Goal: Transaction & Acquisition: Purchase product/service

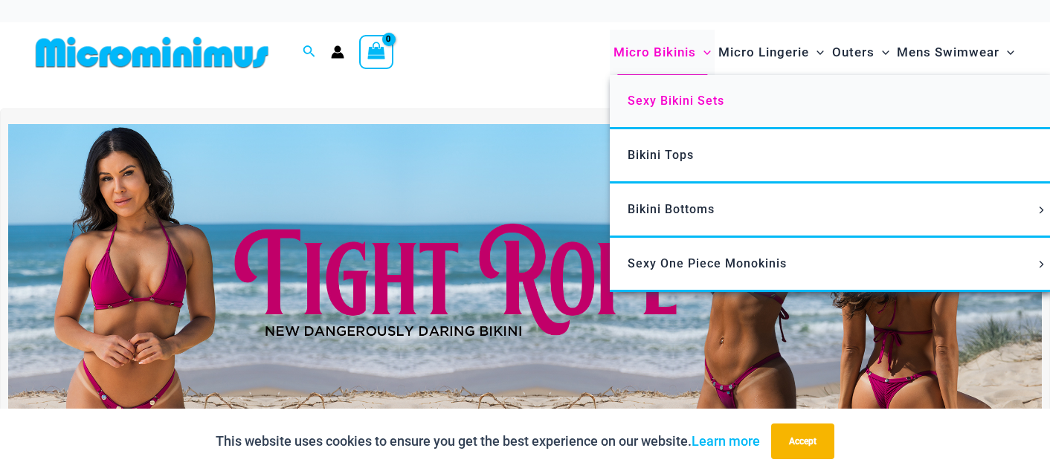
click at [696, 81] on link "Sexy Bikini Sets" at bounding box center [831, 102] width 442 height 54
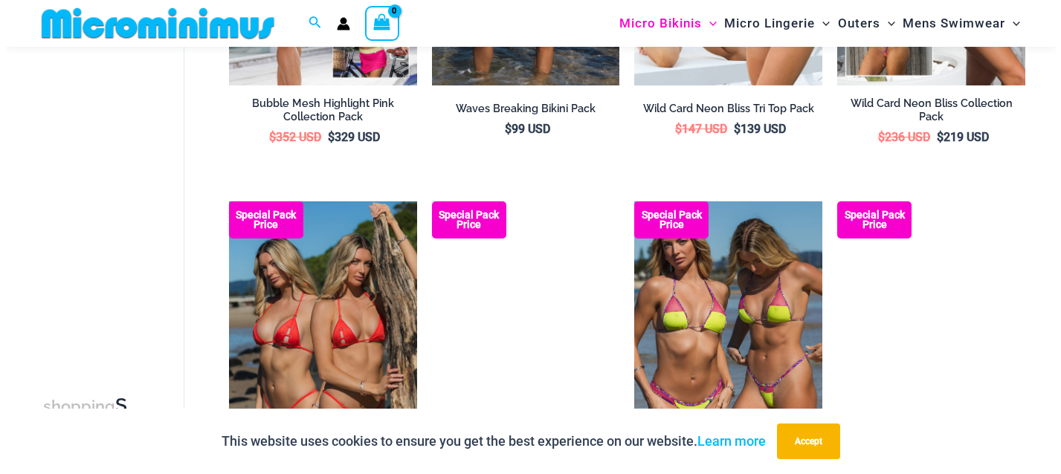
scroll to position [763, 0]
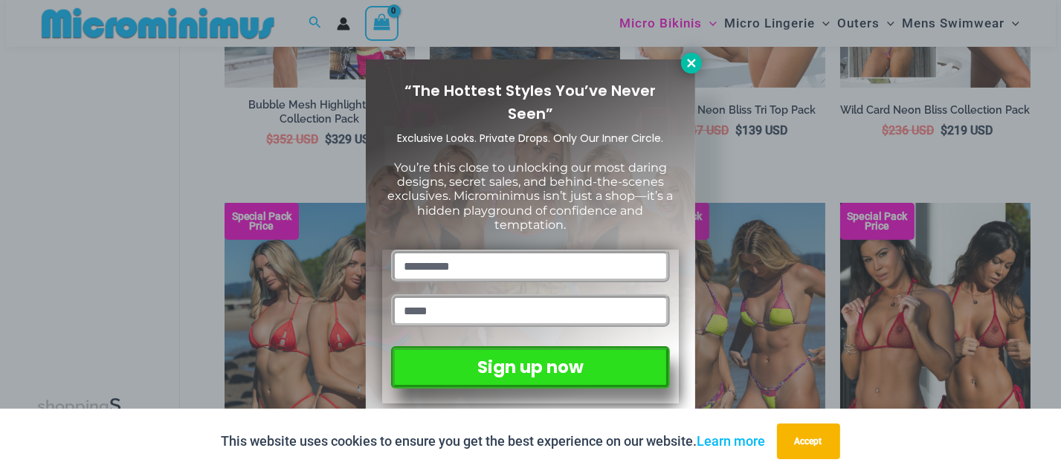
click at [695, 67] on icon at bounding box center [691, 62] width 13 height 13
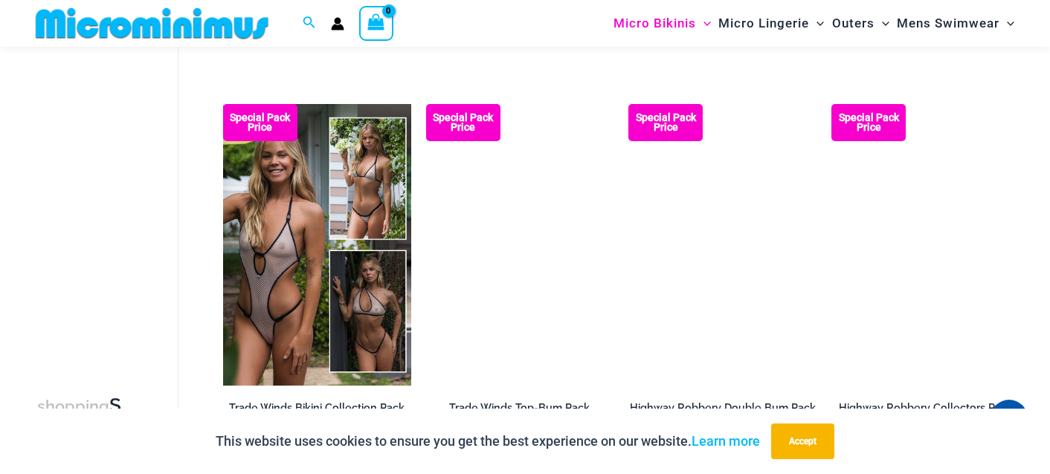
scroll to position [1643, 0]
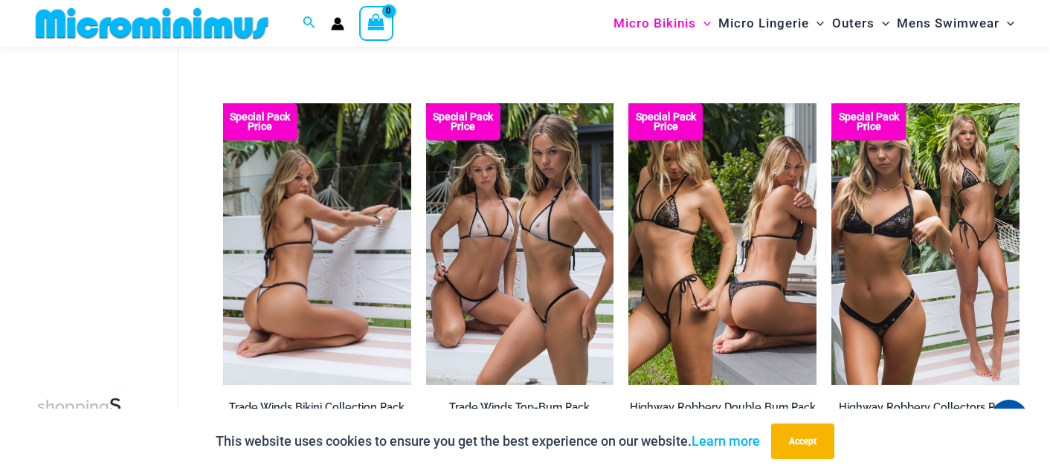
click at [274, 282] on img at bounding box center [317, 244] width 188 height 282
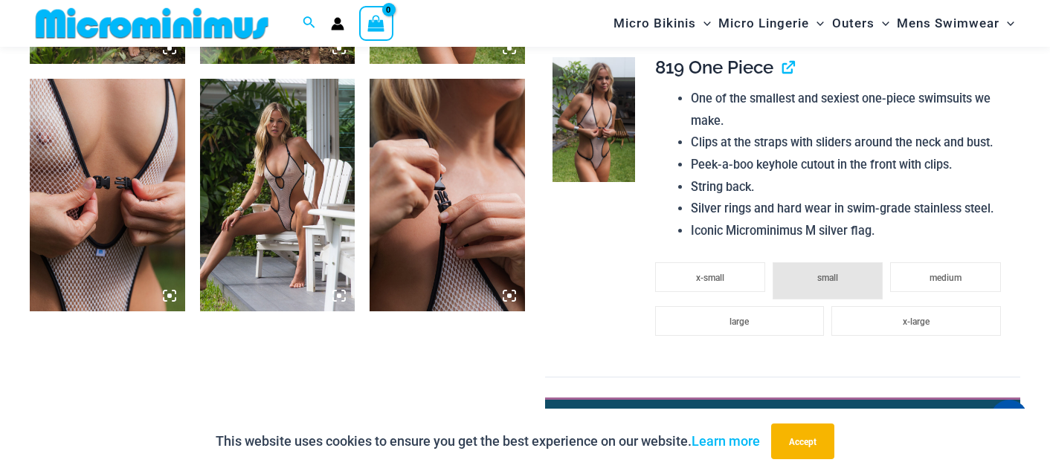
scroll to position [1806, 0]
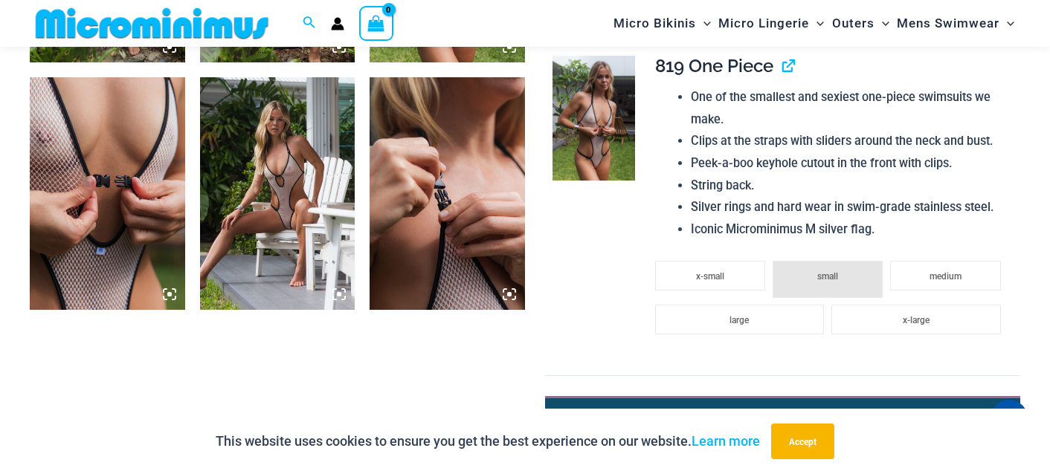
click at [322, 252] on img at bounding box center [277, 193] width 155 height 233
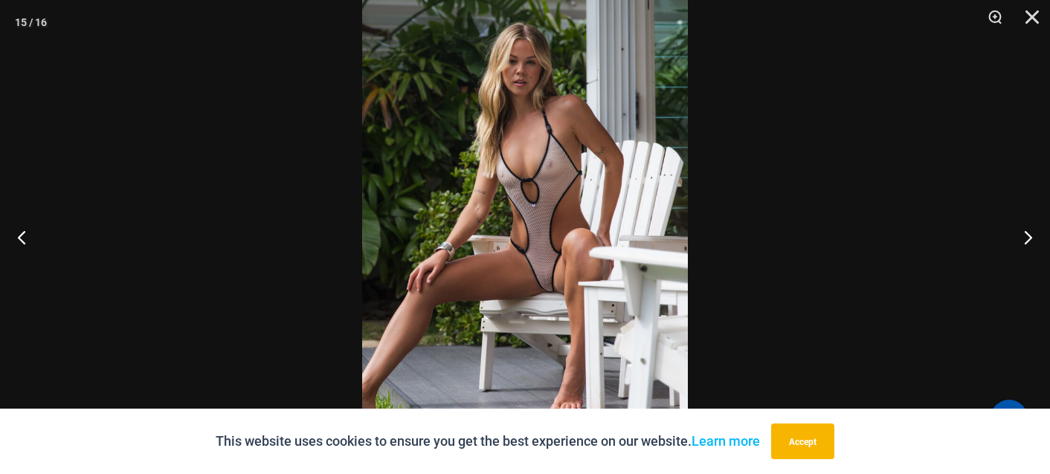
click at [717, 148] on div at bounding box center [525, 237] width 1050 height 474
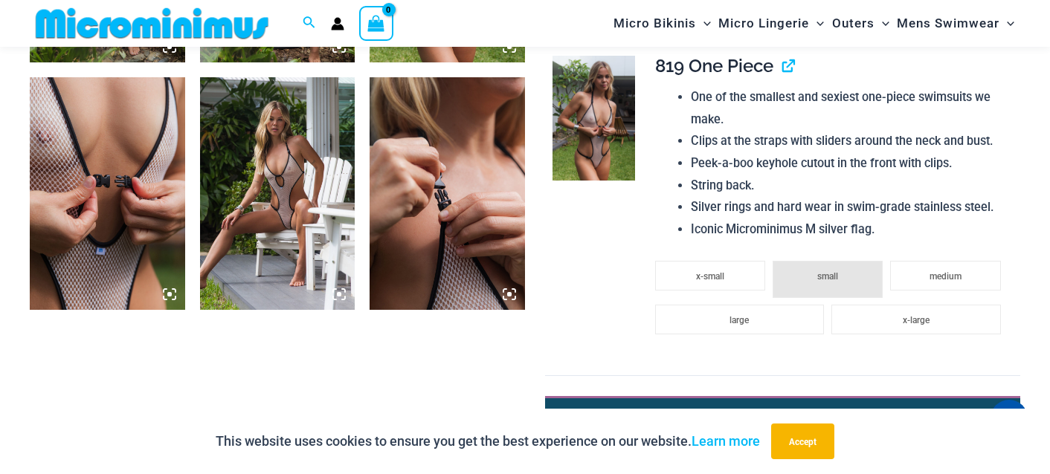
click at [324, 210] on img at bounding box center [277, 193] width 155 height 233
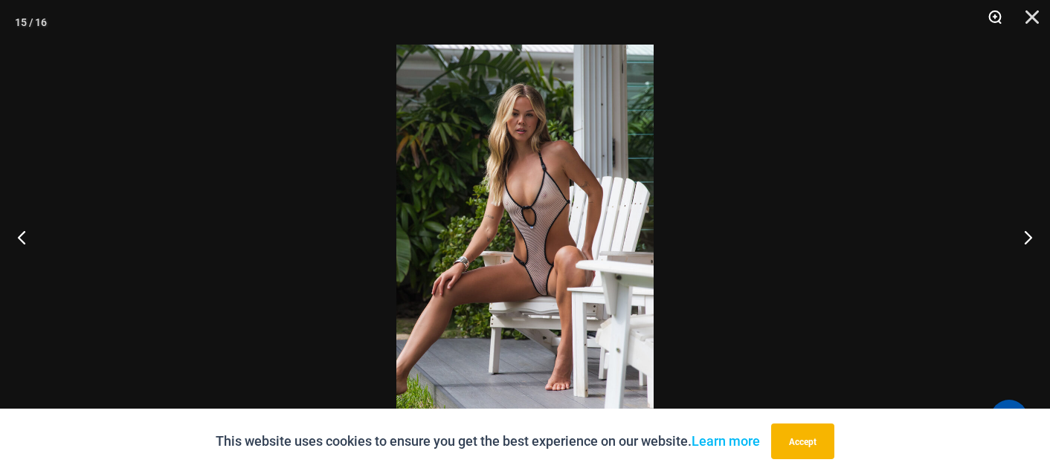
click at [993, 14] on button "Zoom" at bounding box center [989, 22] width 37 height 45
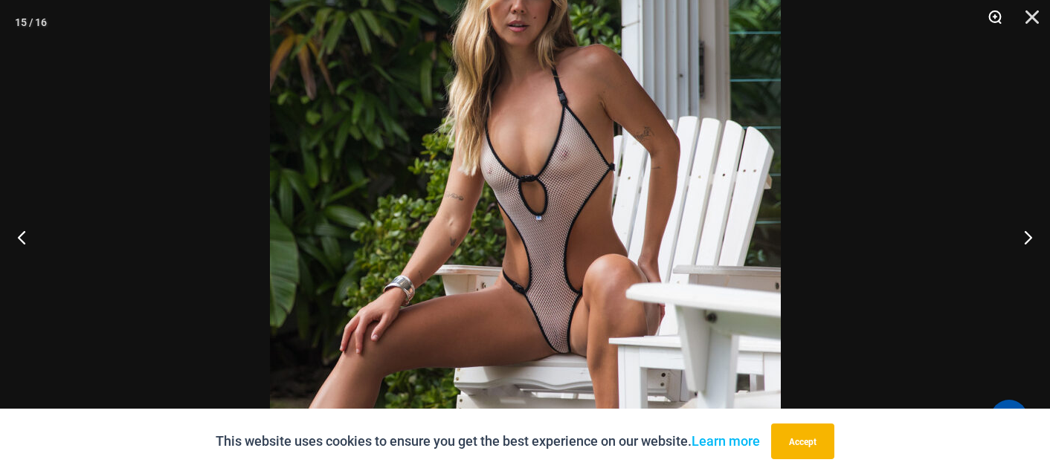
click at [993, 14] on button "Zoom" at bounding box center [989, 22] width 37 height 45
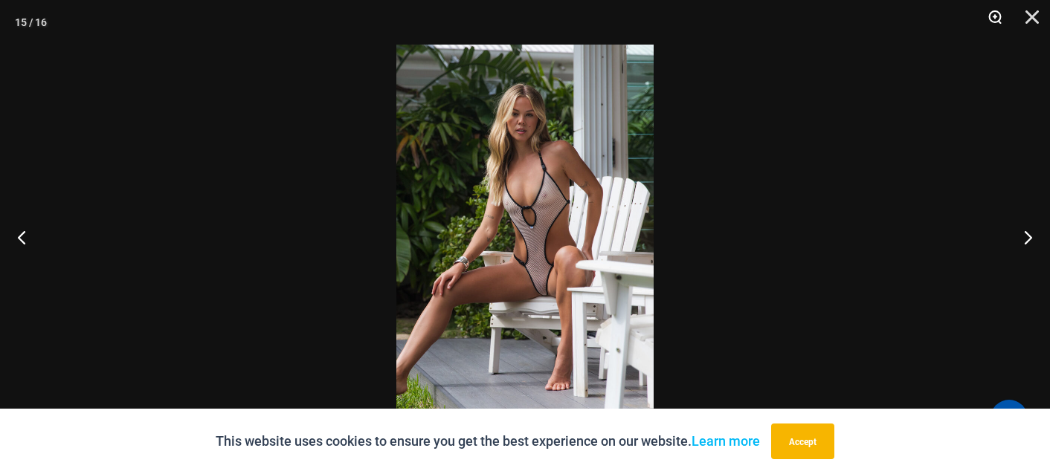
click at [993, 14] on button "Zoom" at bounding box center [989, 22] width 37 height 45
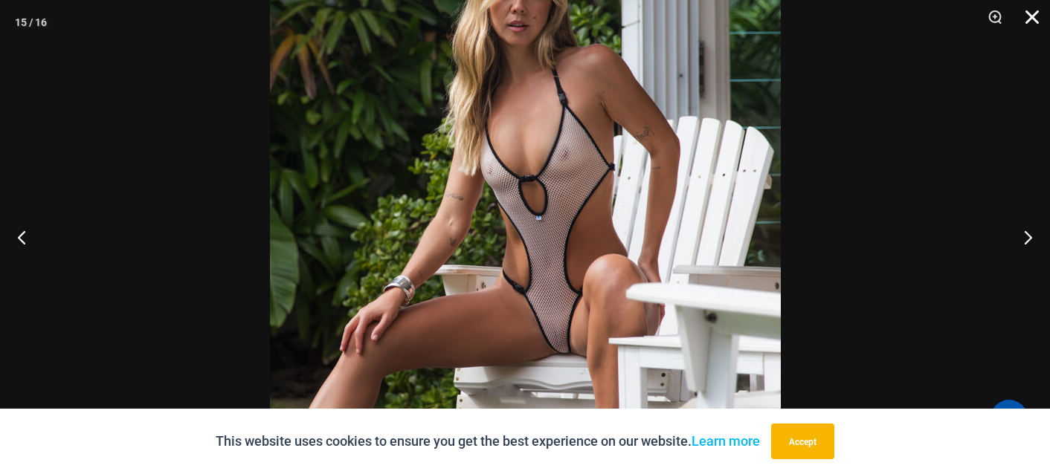
click at [1038, 20] on button "Close" at bounding box center [1026, 22] width 37 height 45
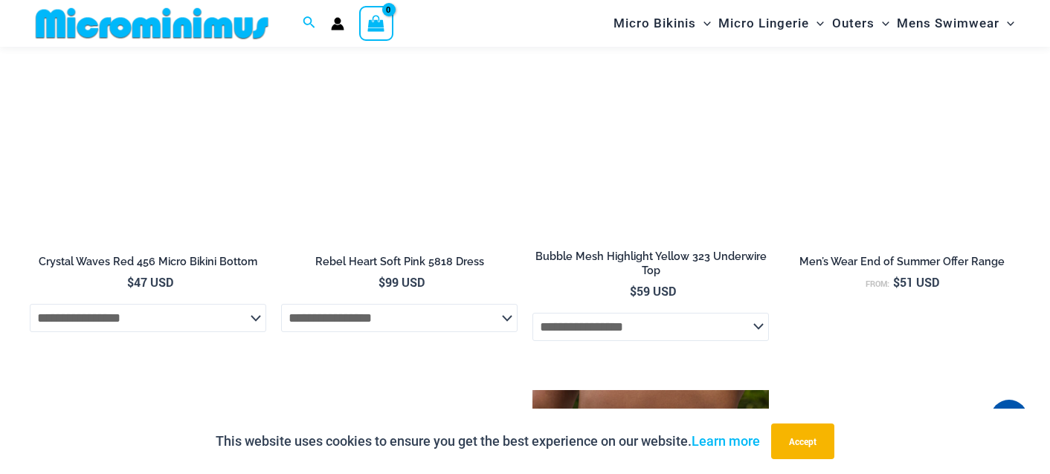
scroll to position [4029, 0]
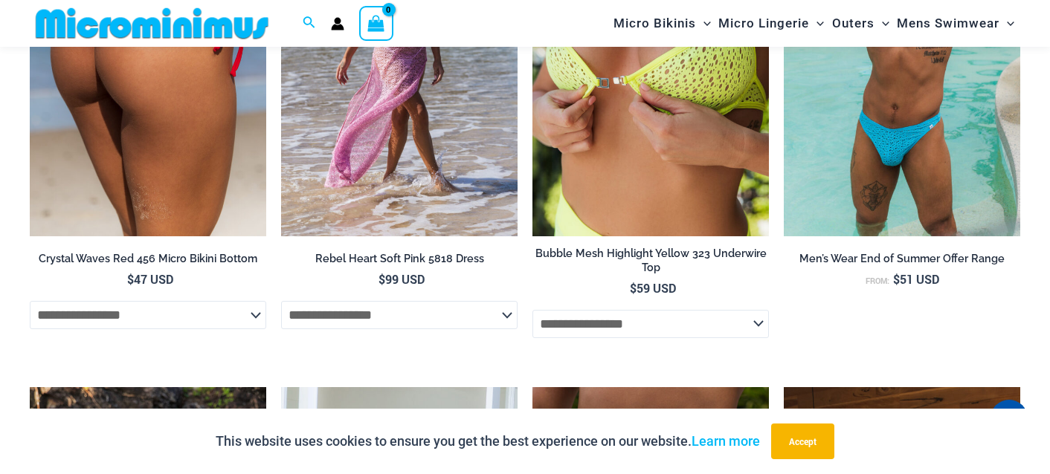
click at [199, 176] on img at bounding box center [148, 59] width 236 height 355
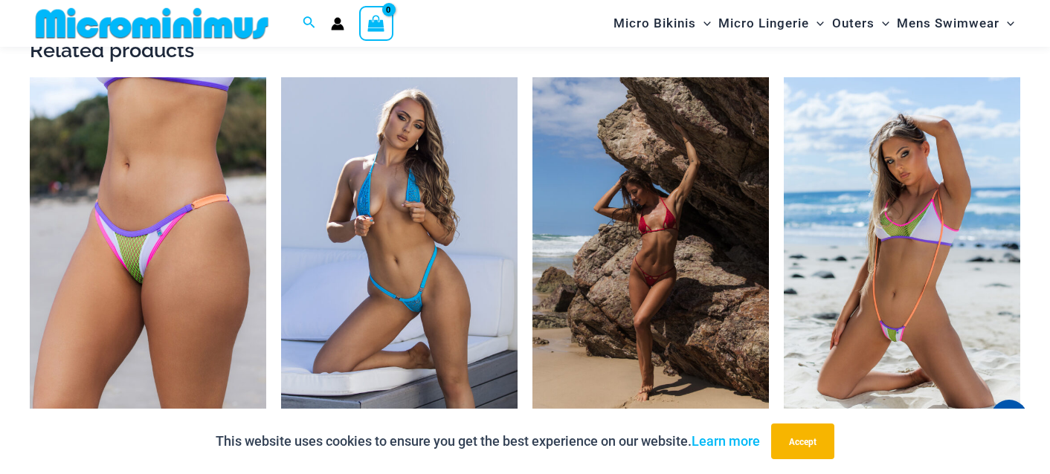
scroll to position [2427, 0]
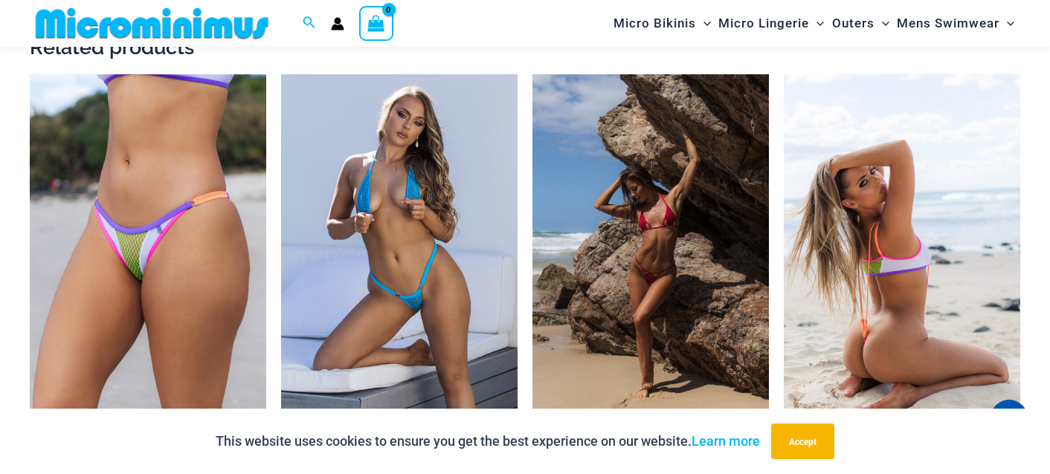
click at [889, 315] on img at bounding box center [902, 251] width 236 height 355
